Goal: Book appointment/travel/reservation

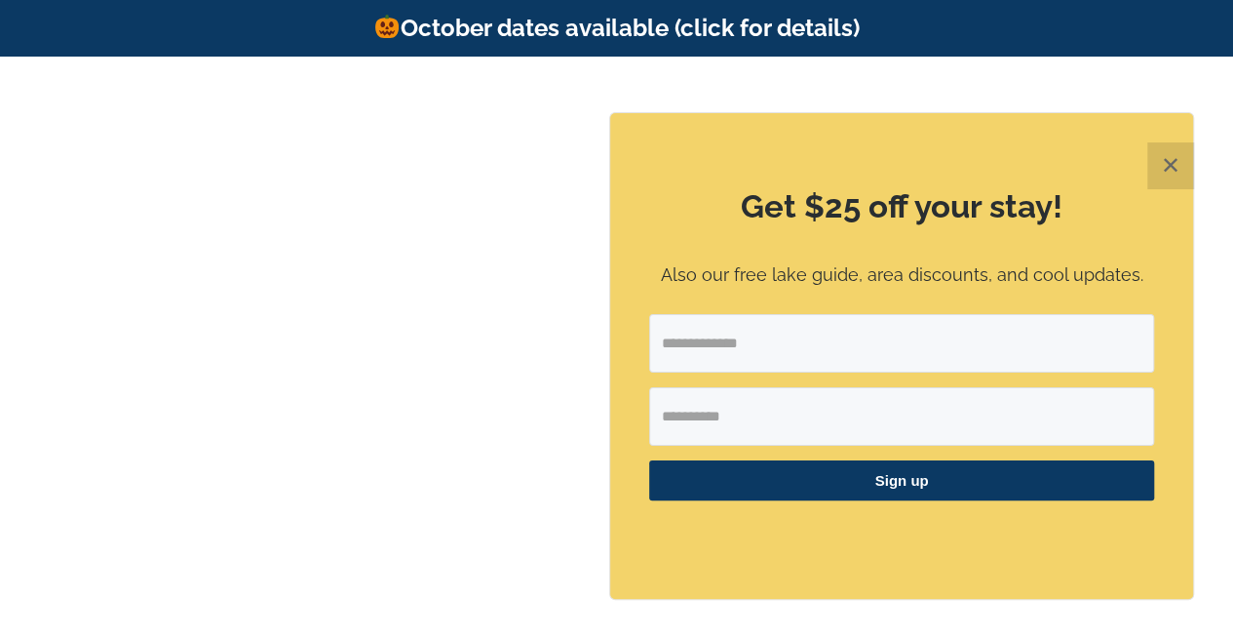
click at [1176, 163] on button "✕" at bounding box center [1171, 165] width 47 height 47
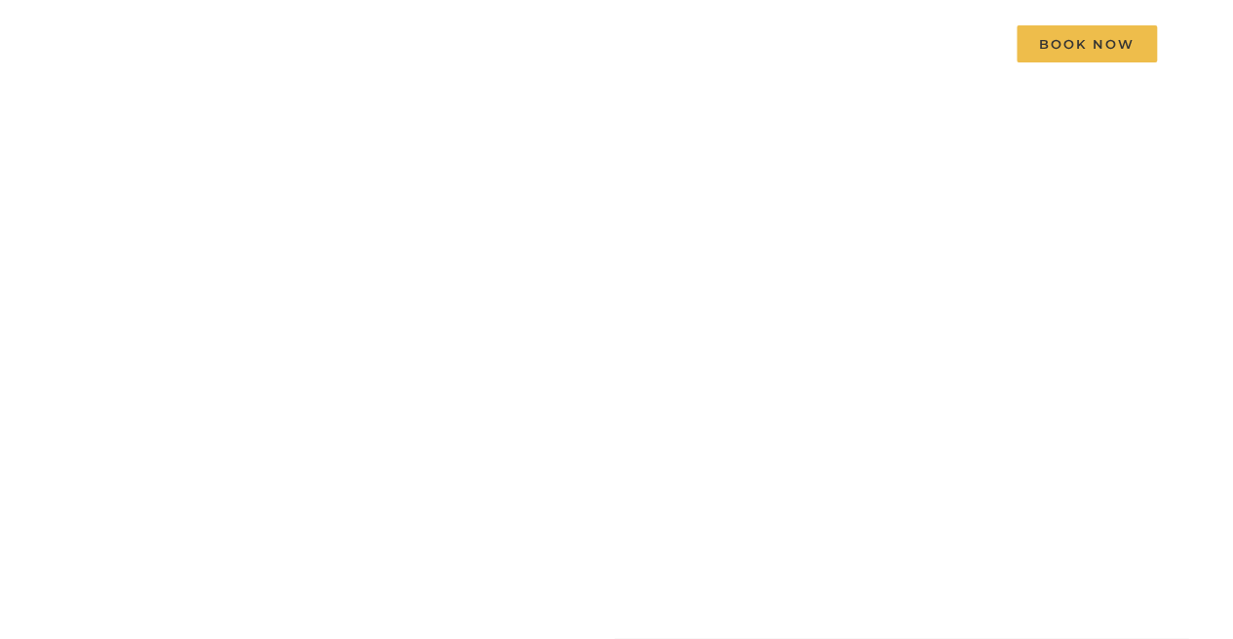
scroll to position [4, 0]
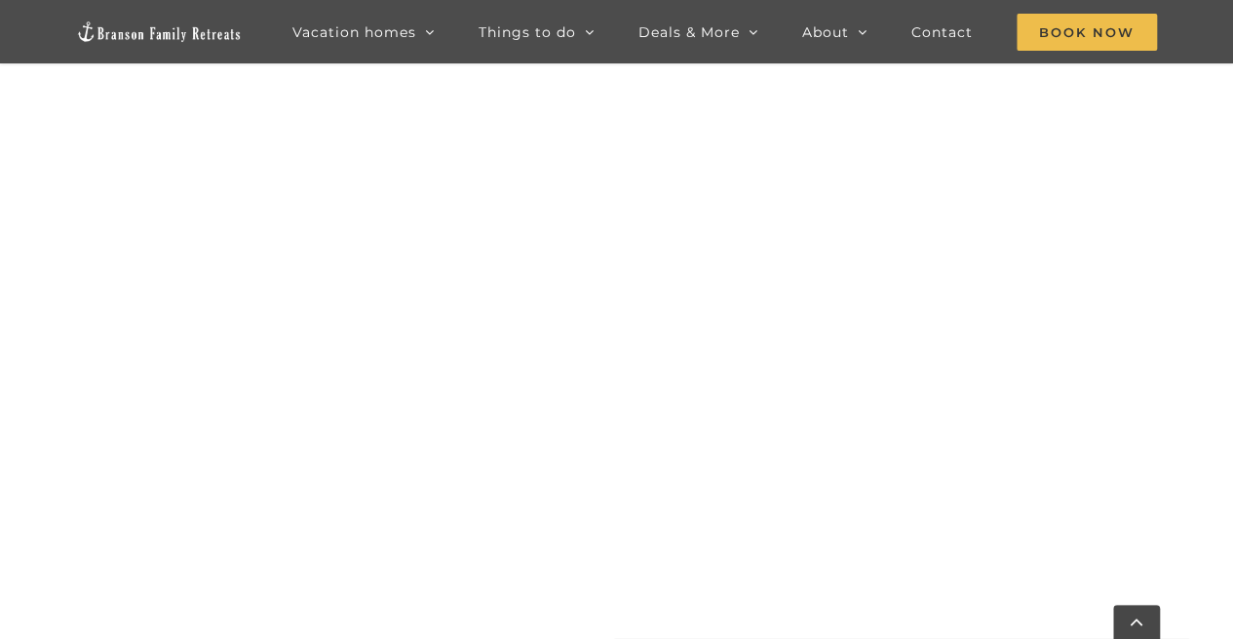
scroll to position [1065, 0]
